Goal: Task Accomplishment & Management: Manage account settings

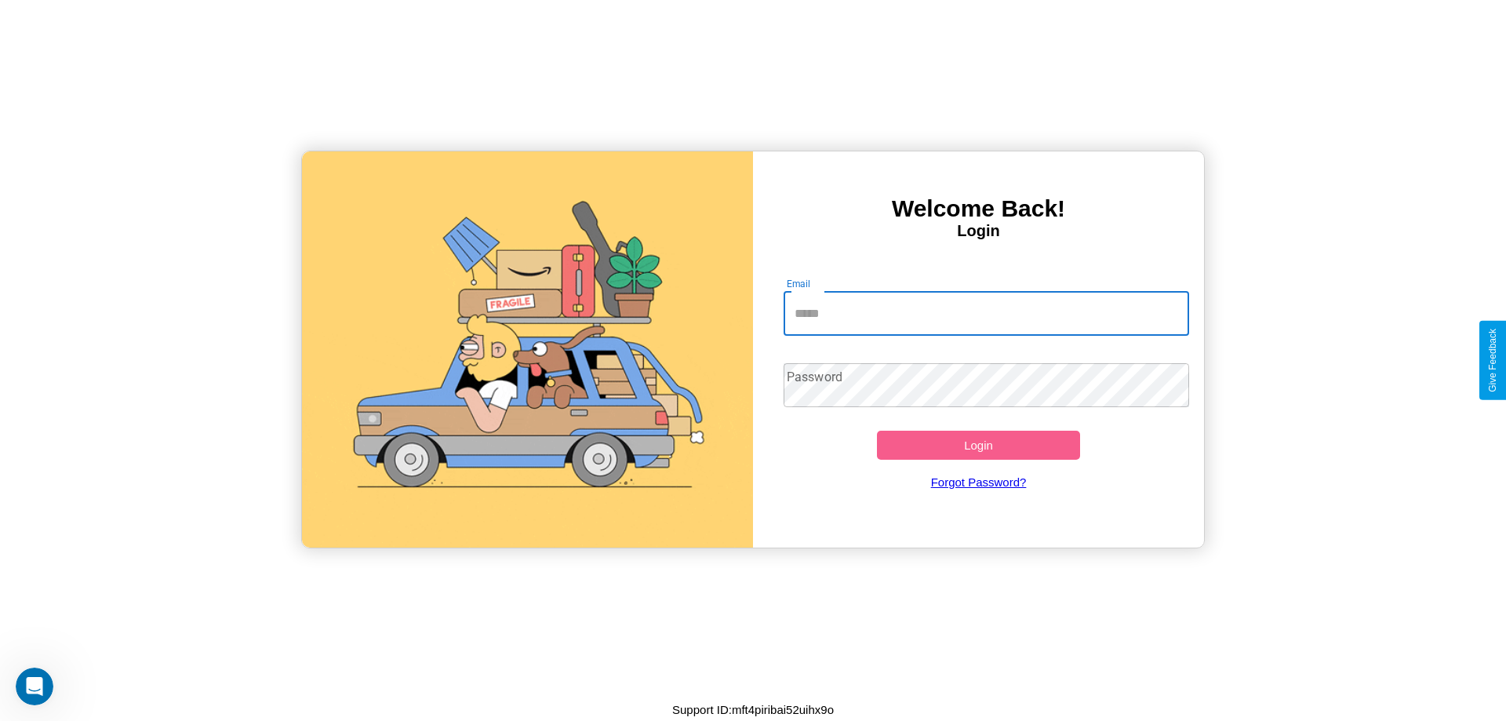
click at [986, 313] on input "Email" at bounding box center [986, 314] width 406 height 44
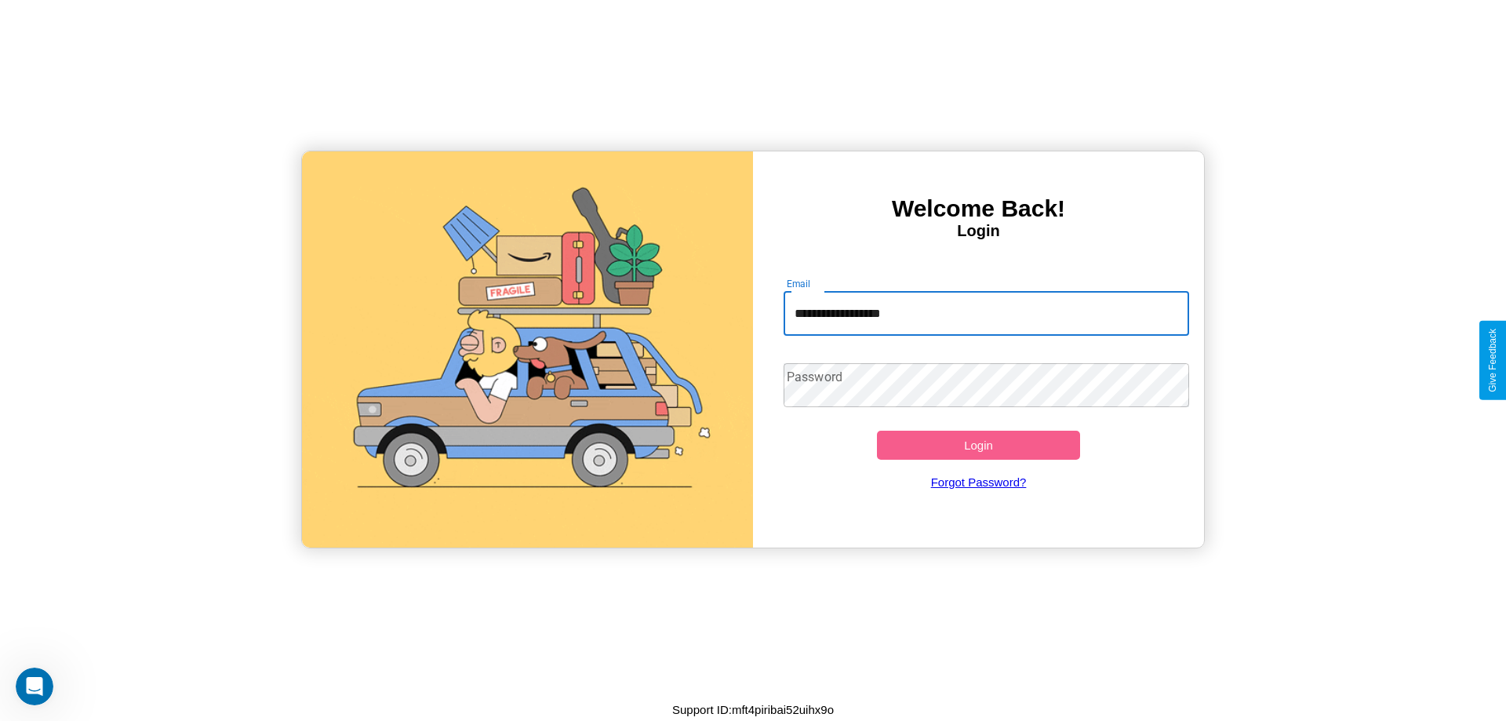
type input "**********"
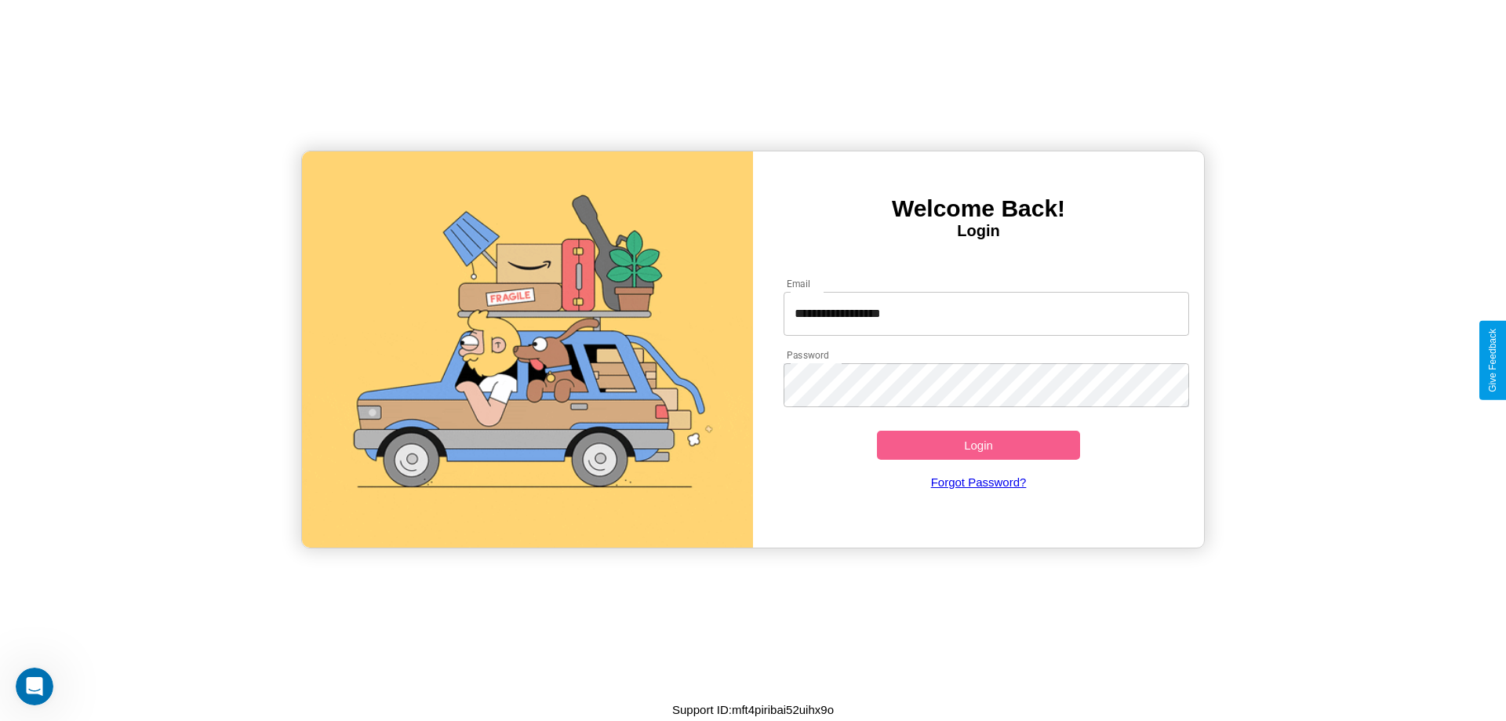
click at [978, 445] on button "Login" at bounding box center [978, 445] width 203 height 29
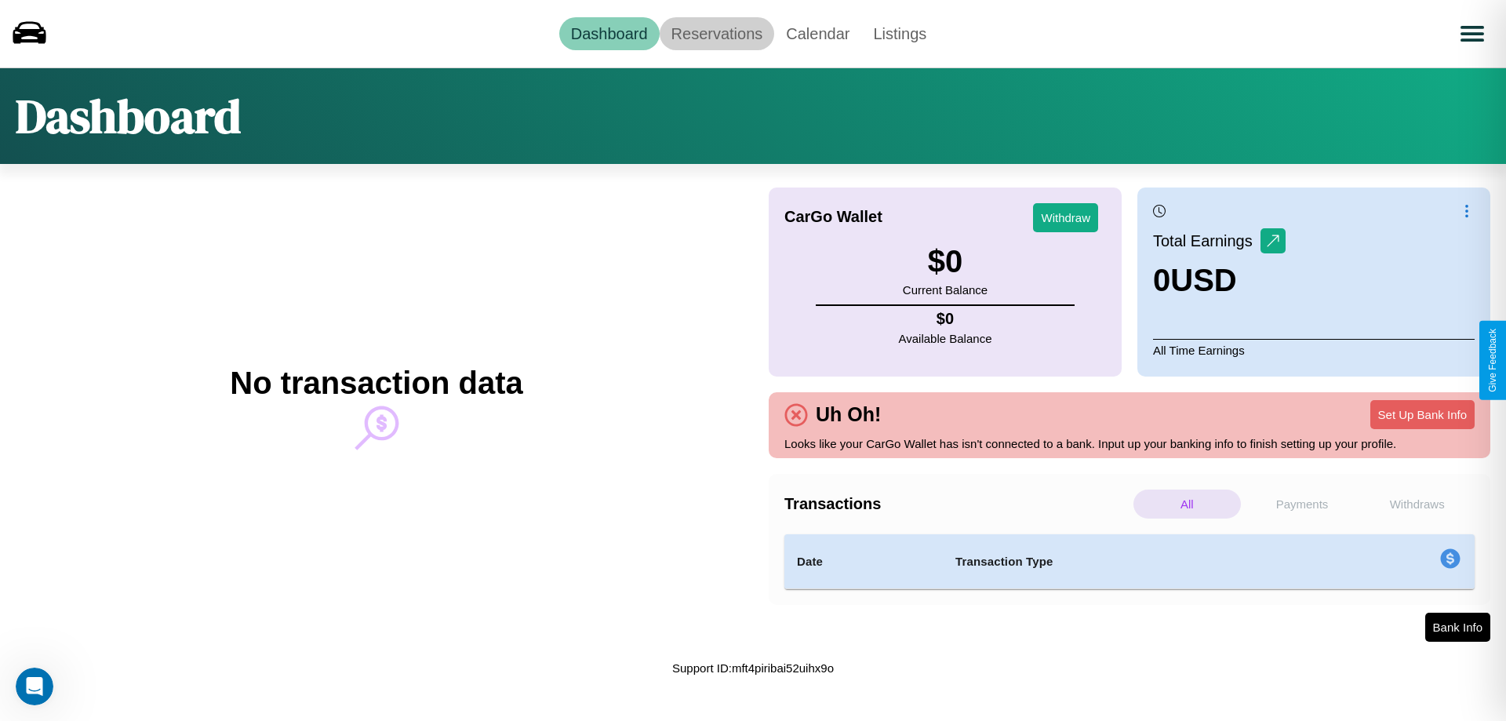
click at [716, 33] on link "Reservations" at bounding box center [717, 33] width 115 height 33
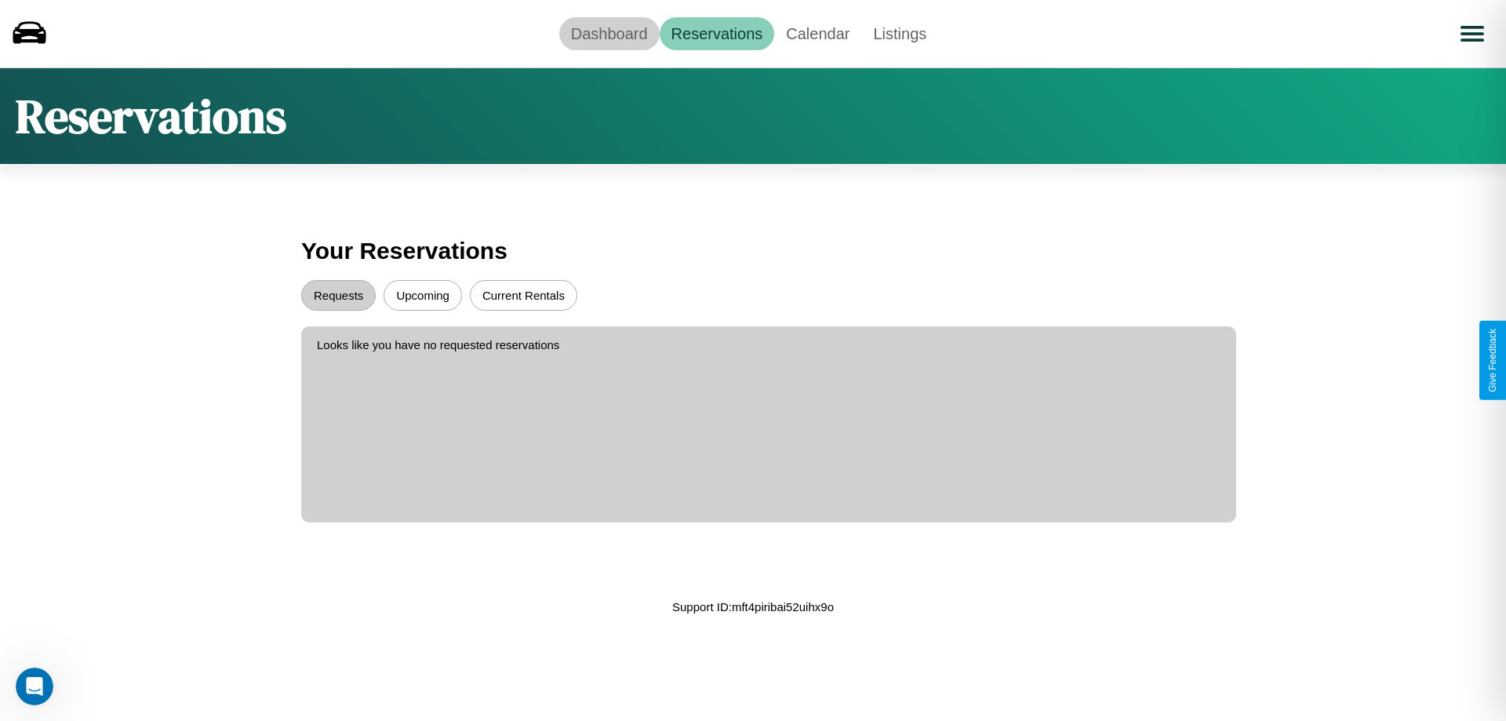
click at [609, 33] on link "Dashboard" at bounding box center [609, 33] width 100 height 33
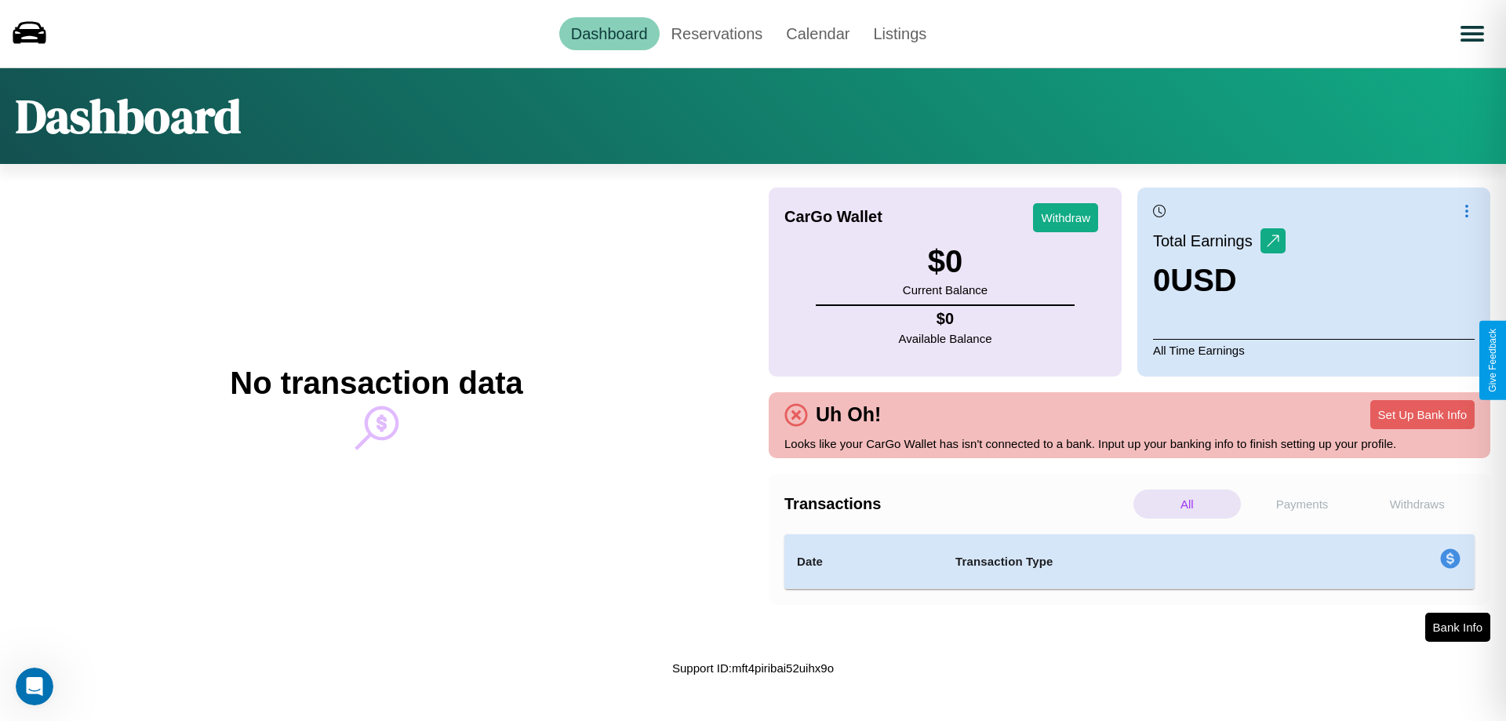
click at [1416, 503] on p "Withdraws" at bounding box center [1416, 503] width 107 height 29
click at [1186, 503] on p "All" at bounding box center [1186, 503] width 107 height 29
